Goal: Transaction & Acquisition: Purchase product/service

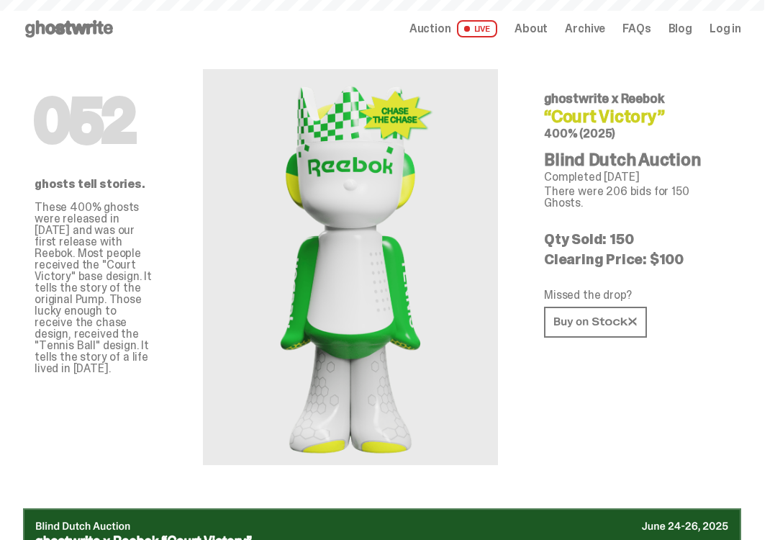
click at [470, 29] on link "Auction LIVE" at bounding box center [453, 28] width 88 height 17
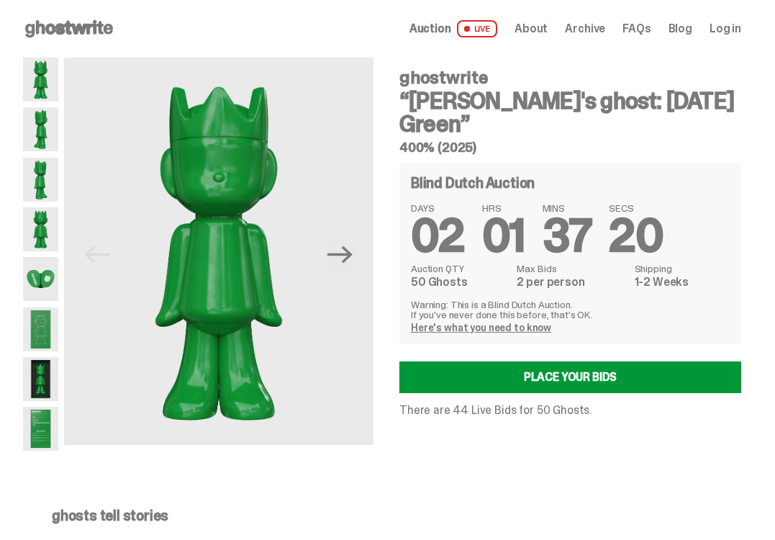
click at [43, 128] on img at bounding box center [40, 129] width 35 height 44
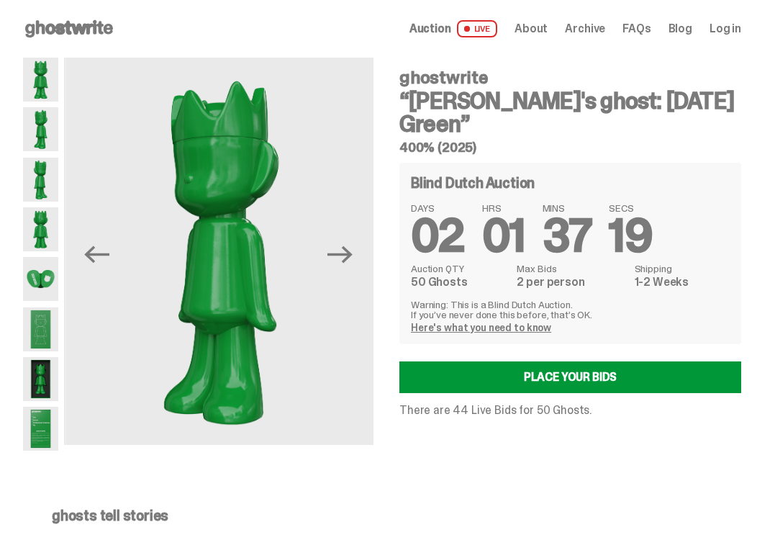
click at [47, 176] on img at bounding box center [40, 180] width 35 height 44
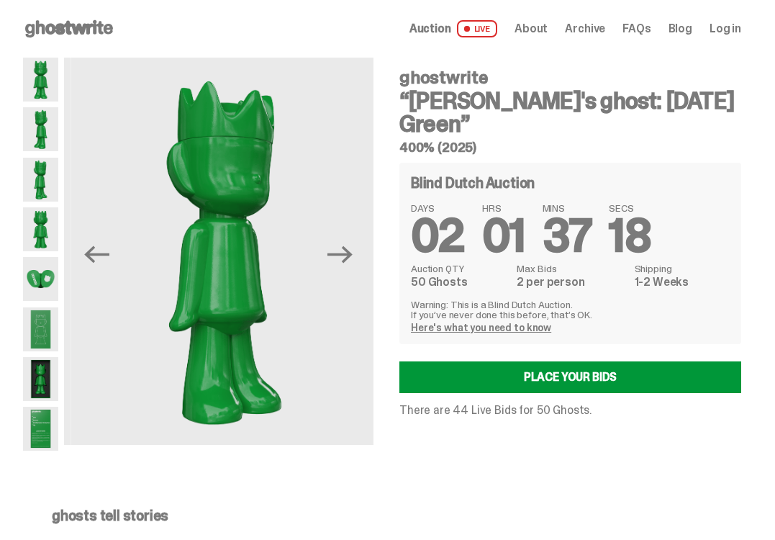
click at [38, 216] on img at bounding box center [40, 229] width 35 height 44
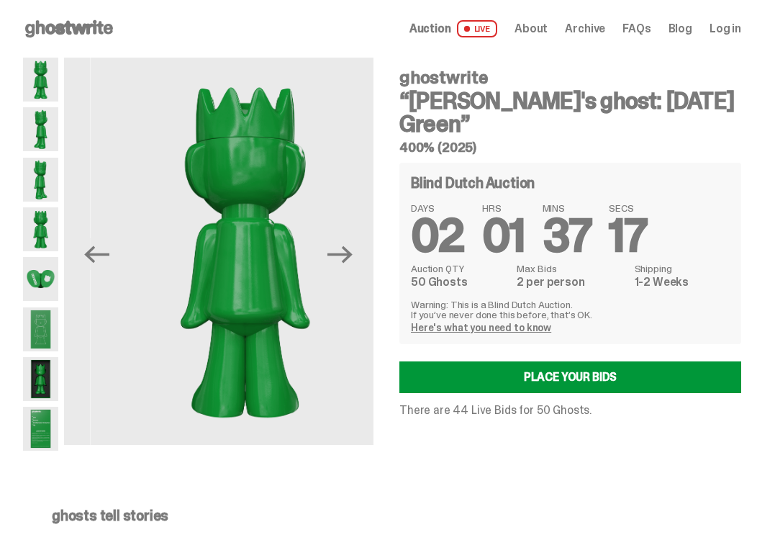
click at [36, 270] on img at bounding box center [40, 279] width 35 height 44
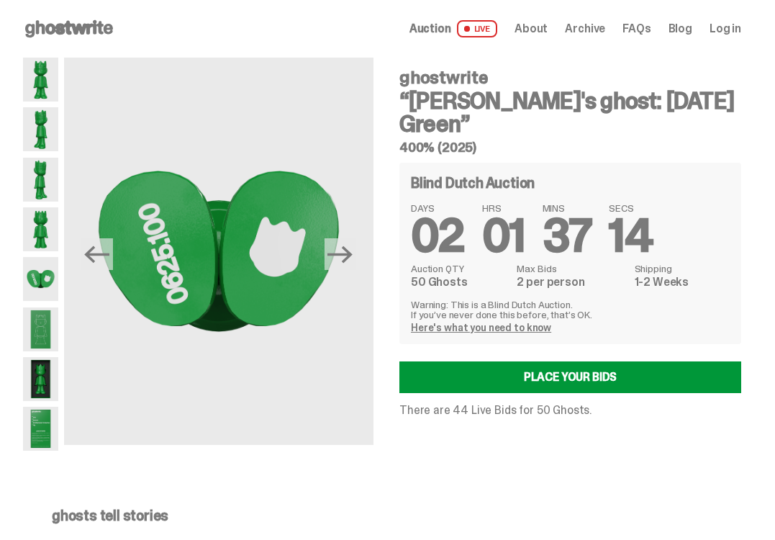
click at [49, 324] on img at bounding box center [40, 329] width 35 height 44
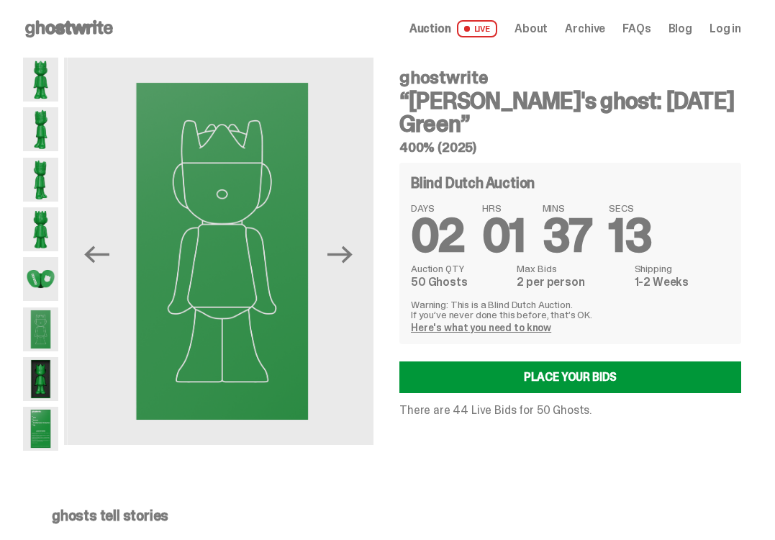
click at [39, 370] on img at bounding box center [40, 379] width 35 height 44
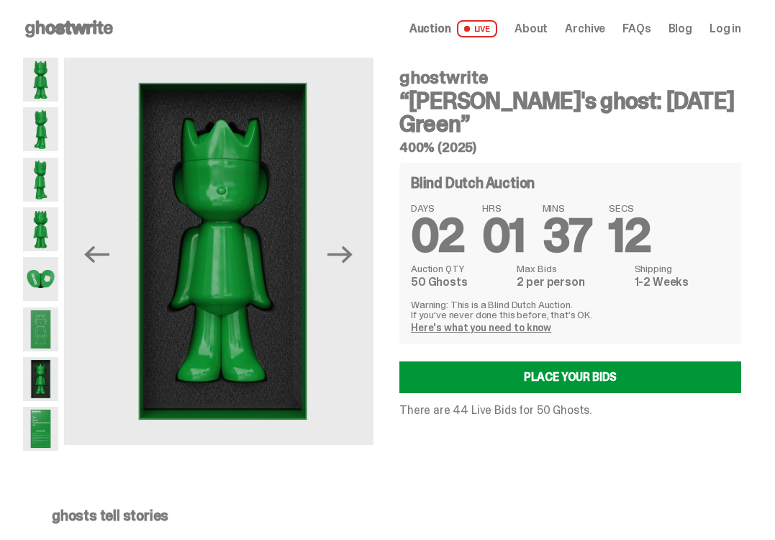
click at [40, 419] on img at bounding box center [40, 428] width 35 height 44
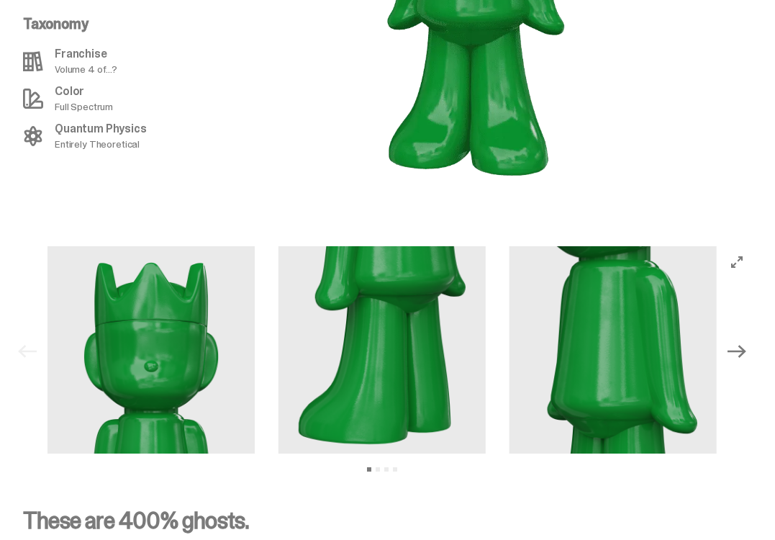
scroll to position [1614, 0]
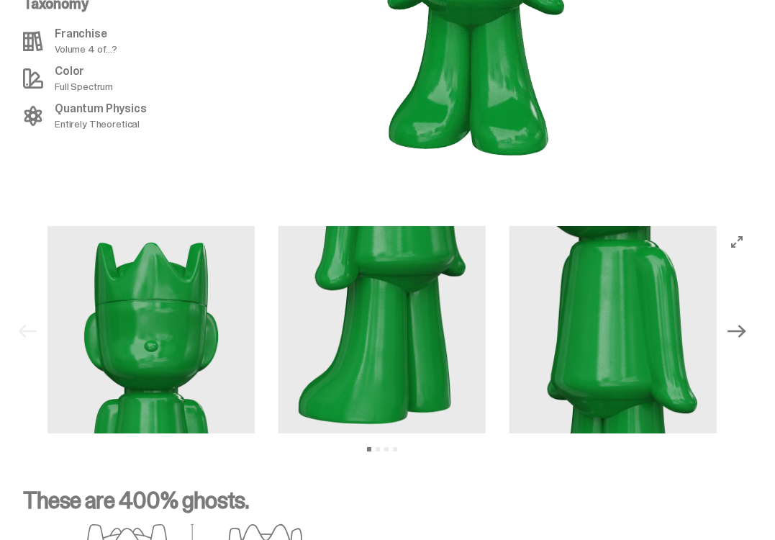
click at [747, 315] on button "Next" at bounding box center [737, 331] width 32 height 32
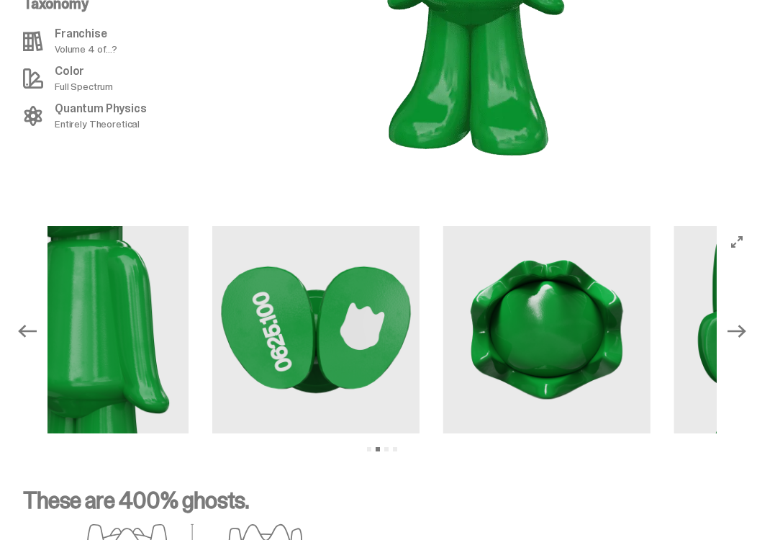
click at [746, 322] on icon "Next" at bounding box center [736, 331] width 19 height 19
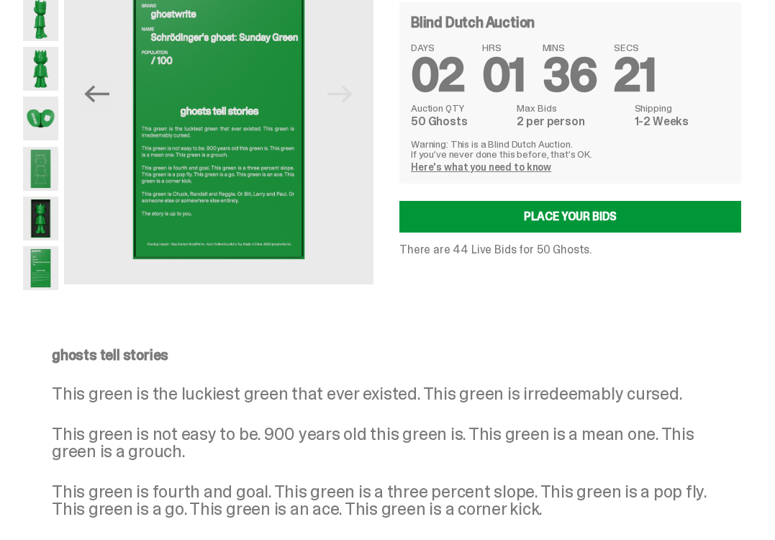
scroll to position [0, 0]
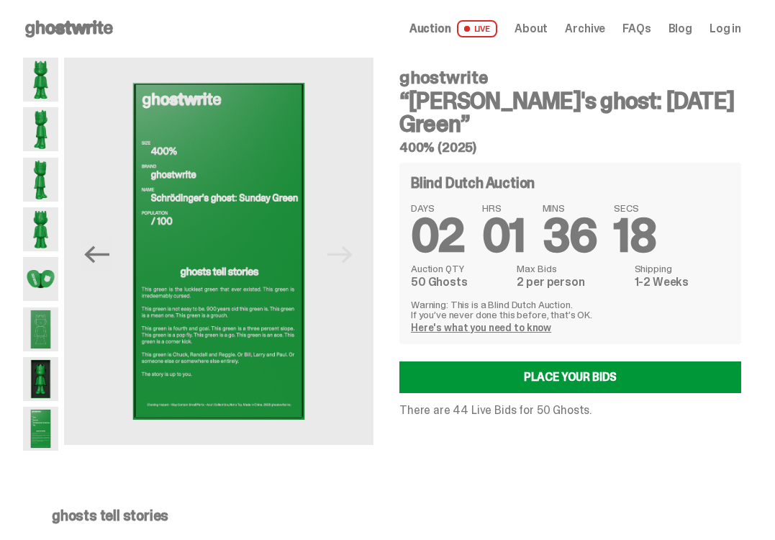
click at [729, 26] on span "Log in" at bounding box center [725, 29] width 32 height 12
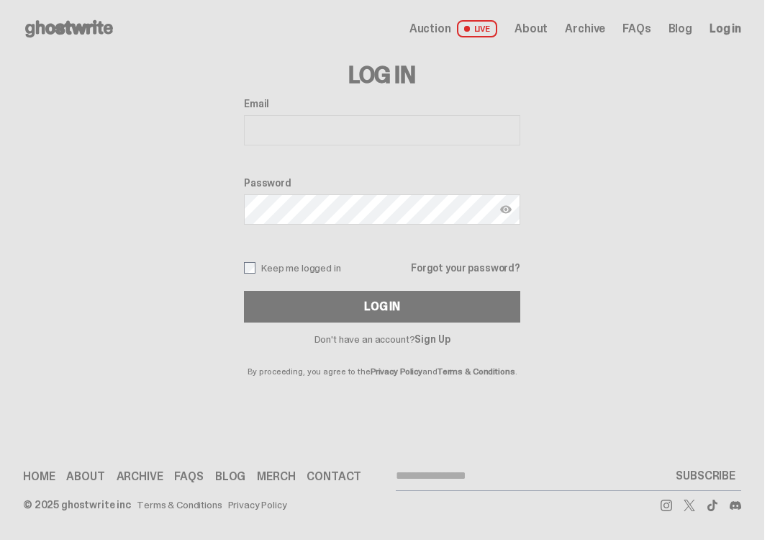
click at [408, 135] on input "Email" at bounding box center [382, 130] width 276 height 30
click at [345, 129] on input "Email" at bounding box center [382, 130] width 276 height 30
type input "**********"
click at [315, 224] on div "Password" at bounding box center [382, 202] width 276 height 50
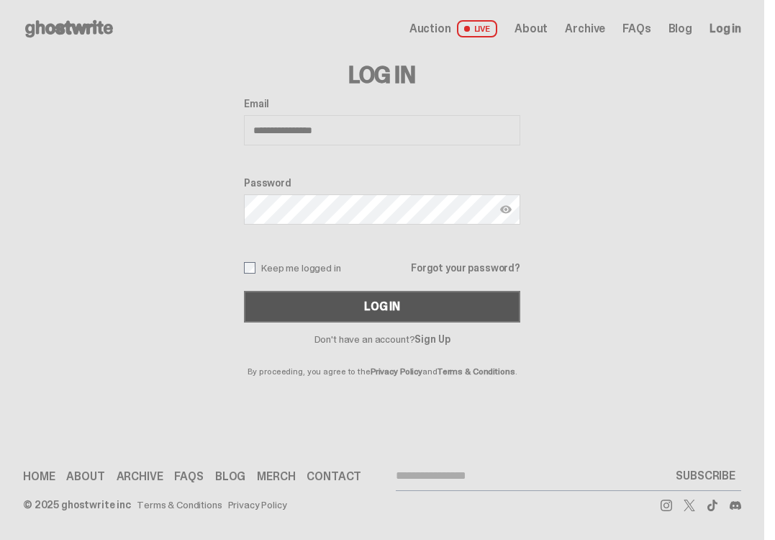
click at [375, 304] on div "Log In" at bounding box center [382, 307] width 36 height 12
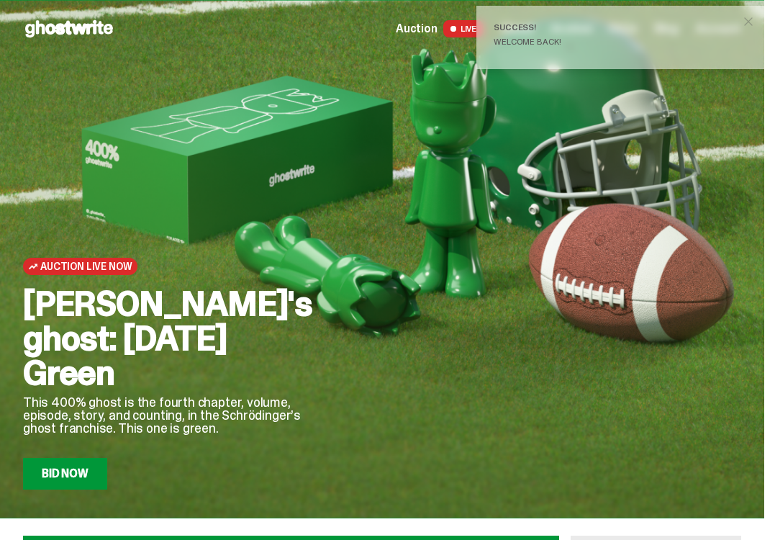
click at [532, 320] on div at bounding box center [539, 337] width 406 height 304
click at [532, 194] on div at bounding box center [539, 337] width 406 height 304
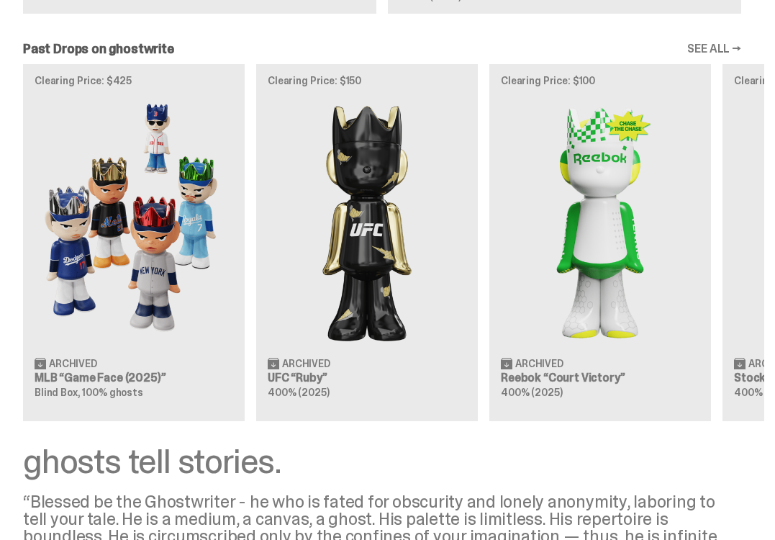
scroll to position [1468, 0]
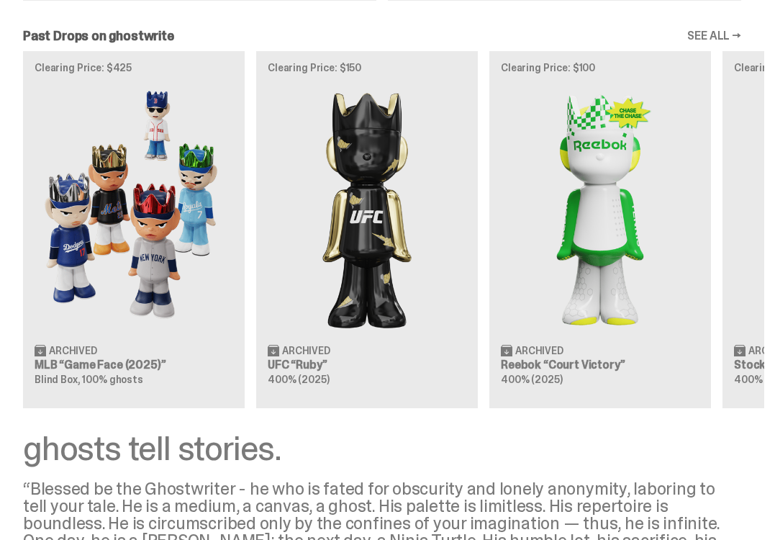
click at [764, 333] on div "Clearing Price: $425 Archived MLB “Game Face (2025)” Blind Box, 100% ghosts Cle…" at bounding box center [382, 229] width 764 height 357
click at [752, 42] on div "Past Drops on ghostwrite SEE ALL →" at bounding box center [382, 35] width 764 height 13
click at [741, 42] on link "SEE ALL →" at bounding box center [714, 36] width 54 height 12
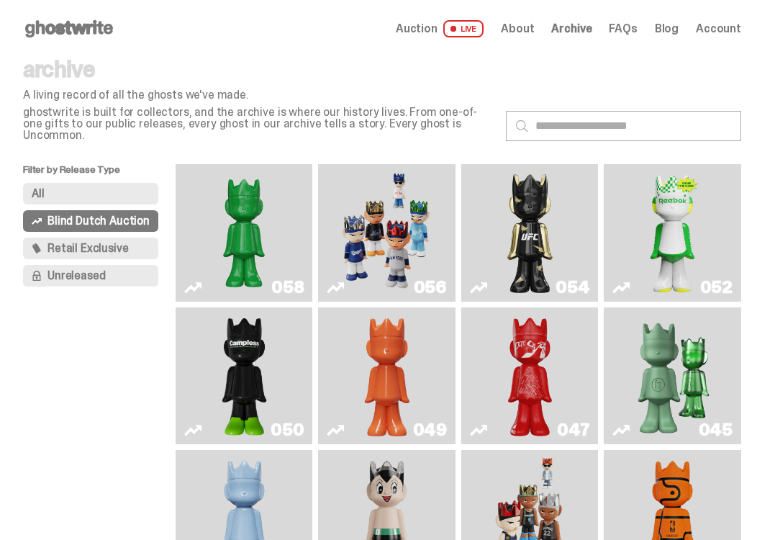
click at [386, 198] on img "Game Face (2025)" at bounding box center [387, 233] width 101 height 126
click at [535, 210] on img "Ruby" at bounding box center [530, 233] width 54 height 126
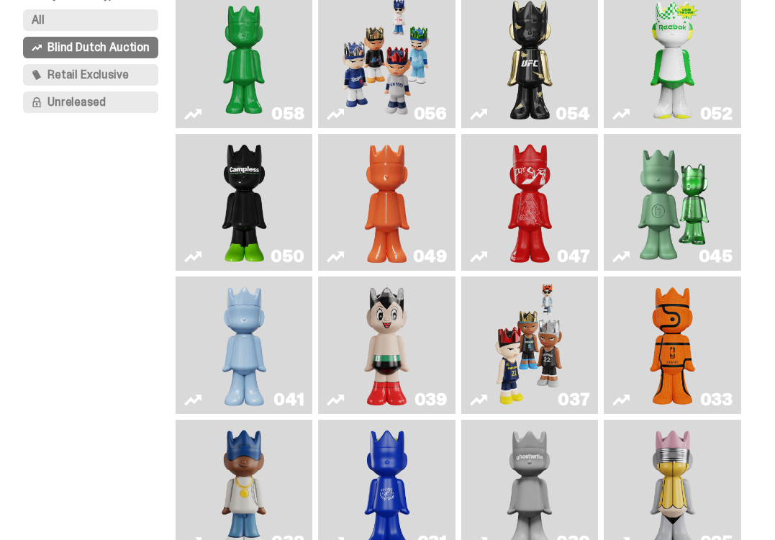
scroll to position [220, 0]
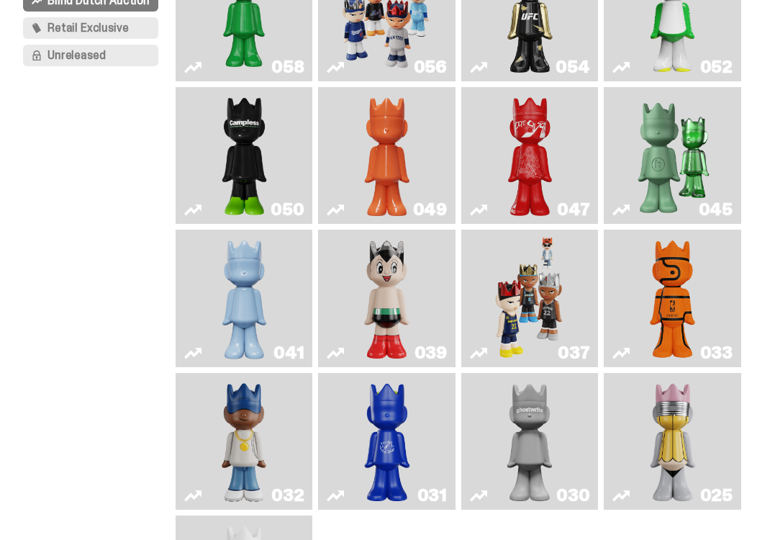
click at [409, 274] on img "Astro Boy" at bounding box center [387, 298] width 54 height 126
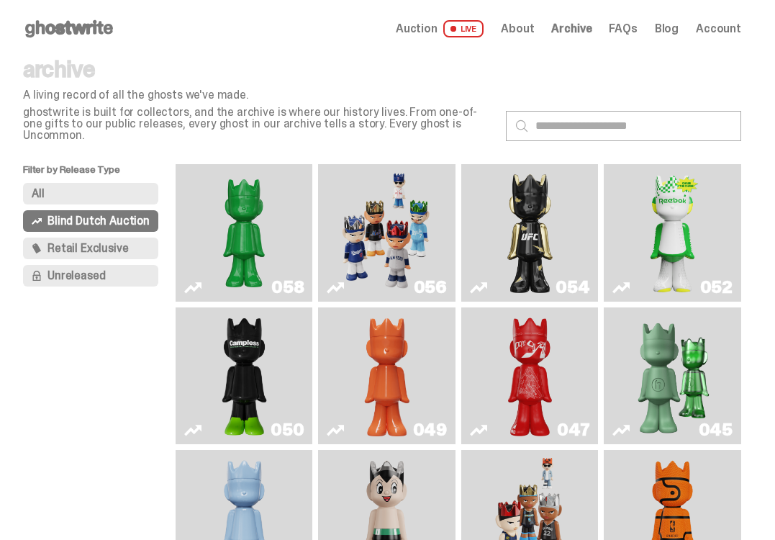
click at [258, 245] on img "Schrödinger's ghost: Sunday Green" at bounding box center [244, 233] width 101 height 126
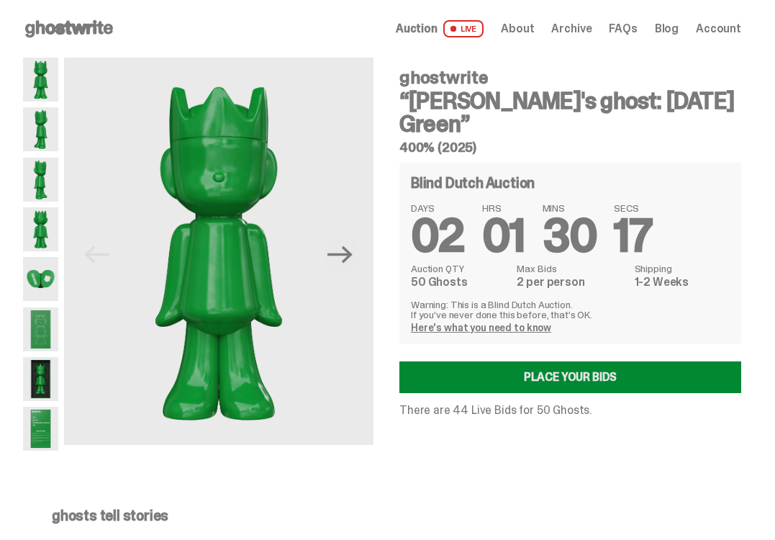
click at [554, 381] on link "Place your Bids" at bounding box center [570, 377] width 342 height 32
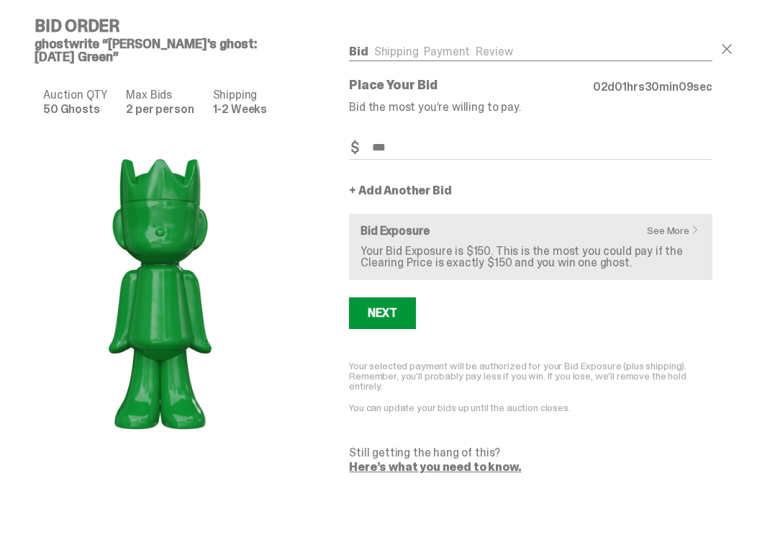
type input "***"
click at [360, 192] on link "+ Add Another Bid" at bounding box center [400, 191] width 102 height 12
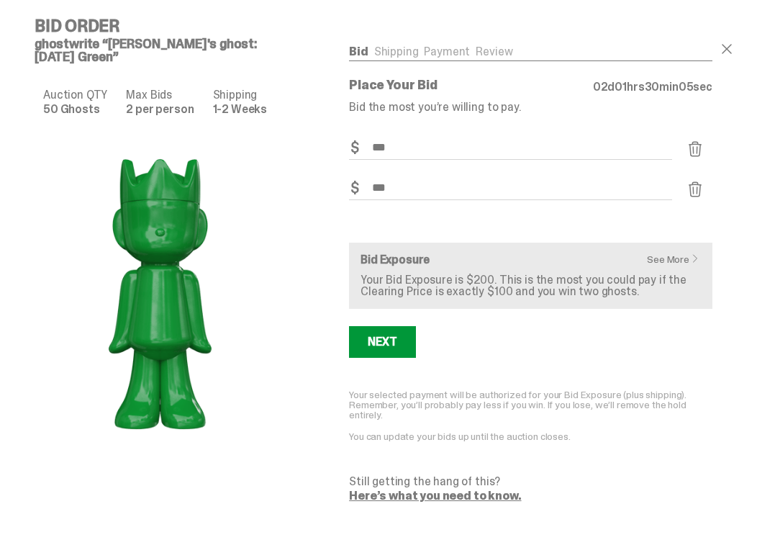
click at [554, 335] on div "Next" at bounding box center [530, 342] width 363 height 32
click at [442, 185] on input "***" at bounding box center [510, 188] width 323 height 24
type input "*"
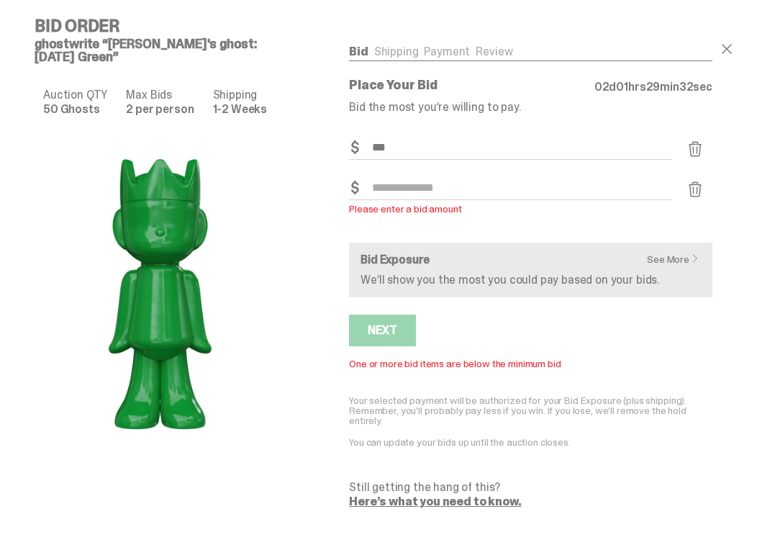
click at [622, 301] on form "Bid Amount $ *** Bid Quantity Qty * Bid Amount $ Please enter a bid amount Bid …" at bounding box center [530, 321] width 363 height 371
click at [704, 189] on span at bounding box center [694, 189] width 17 height 17
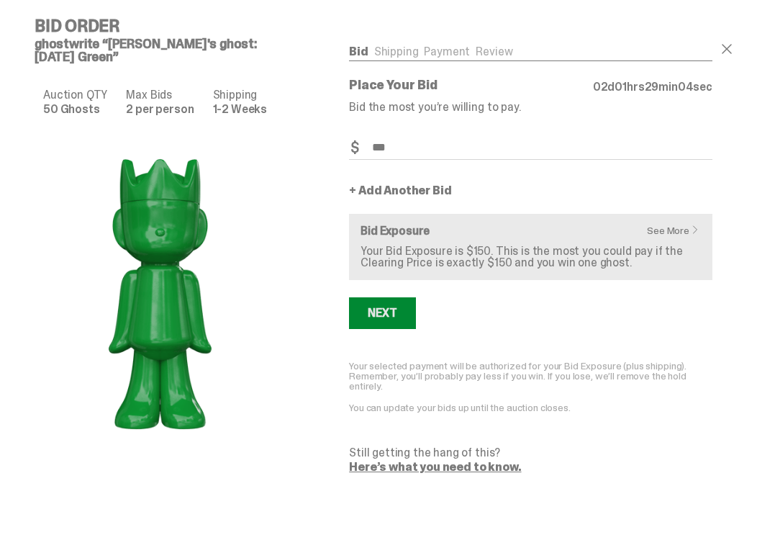
click at [378, 305] on button "Next" at bounding box center [382, 313] width 66 height 32
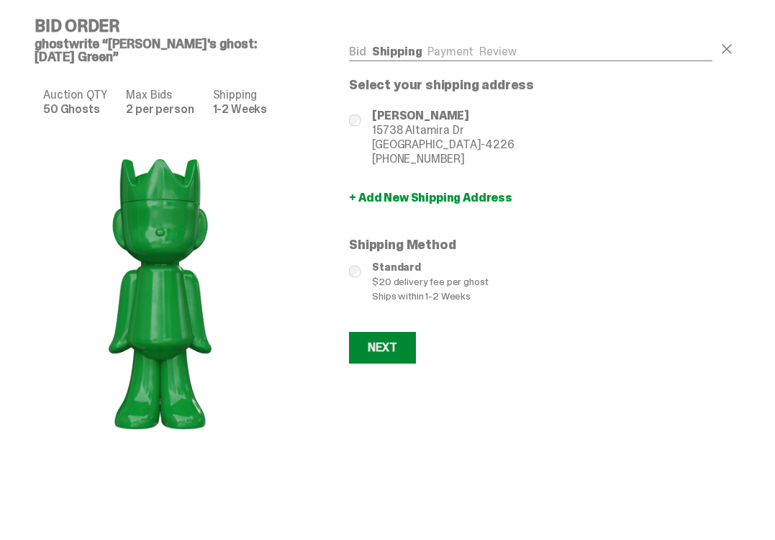
click at [391, 349] on div "Next" at bounding box center [382, 348] width 29 height 12
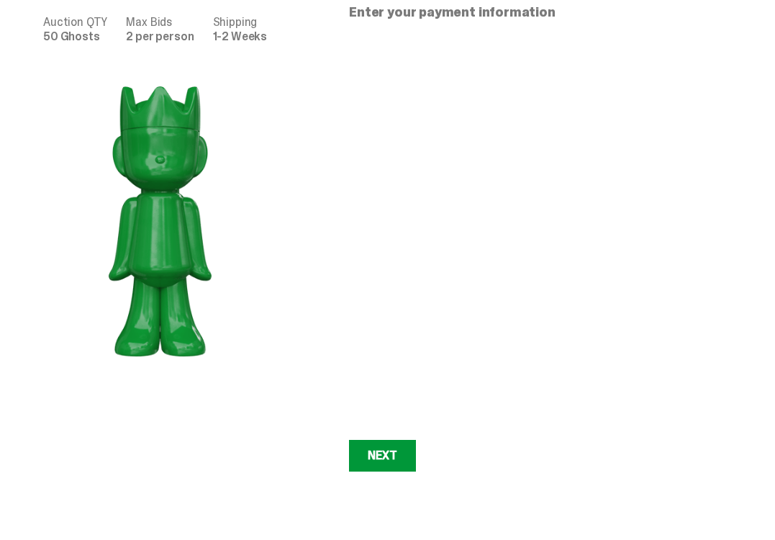
scroll to position [73, 0]
click at [297, 239] on div "Auction QTY 50 Ghosts Max Bids 2 per person Shipping 1-2 Weeks" at bounding box center [166, 287] width 263 height 573
click at [391, 460] on div "Next" at bounding box center [382, 455] width 29 height 12
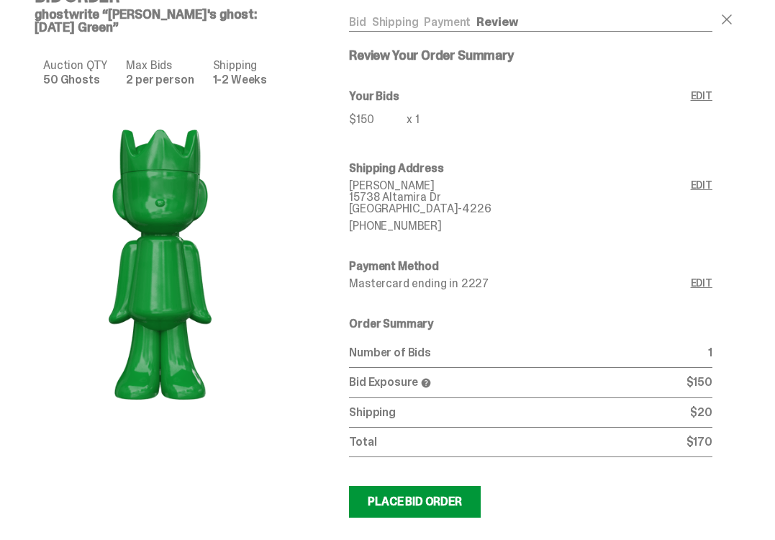
scroll to position [73, 0]
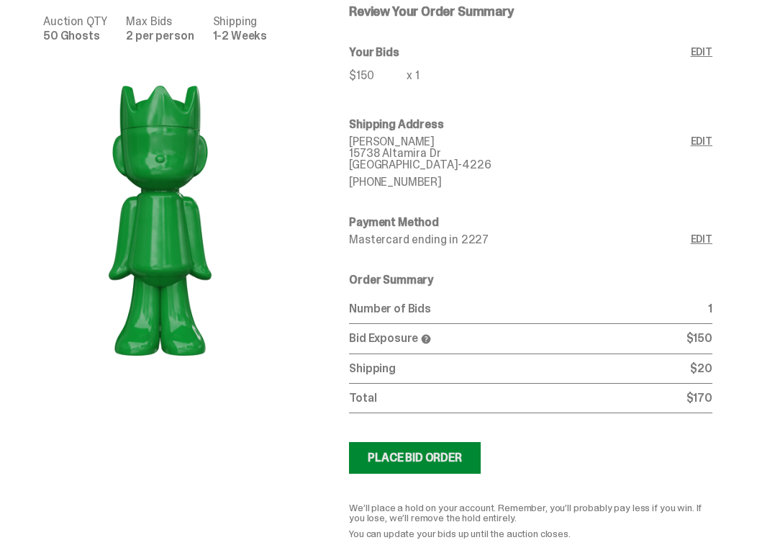
click at [414, 460] on div "Place Bid Order" at bounding box center [415, 458] width 94 height 12
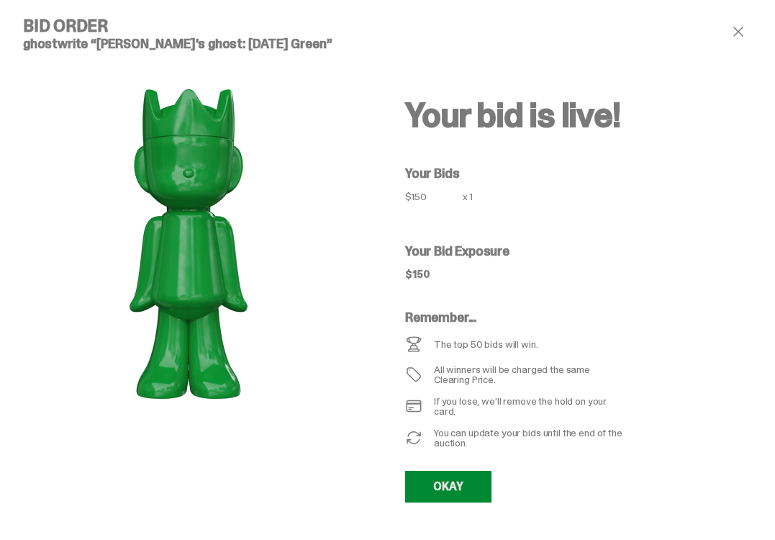
click at [446, 486] on link "OKAY" at bounding box center [448, 486] width 86 height 32
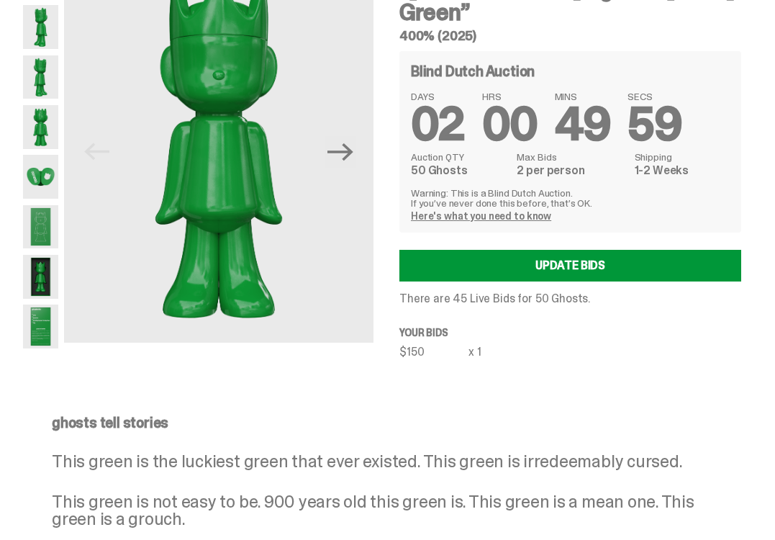
scroll to position [73, 0]
